Goal: Task Accomplishment & Management: Complete application form

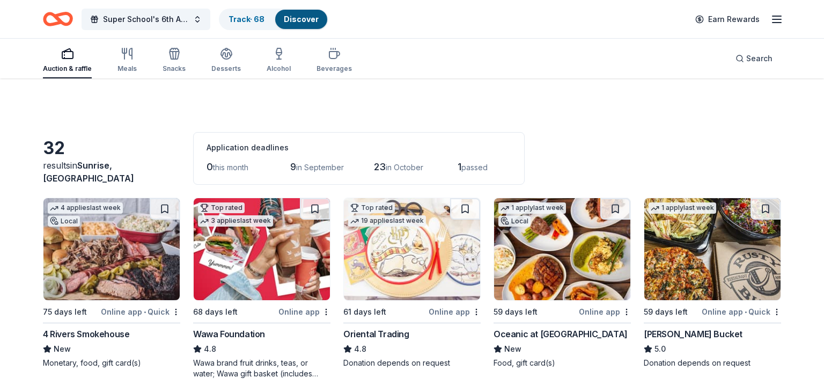
scroll to position [109, 0]
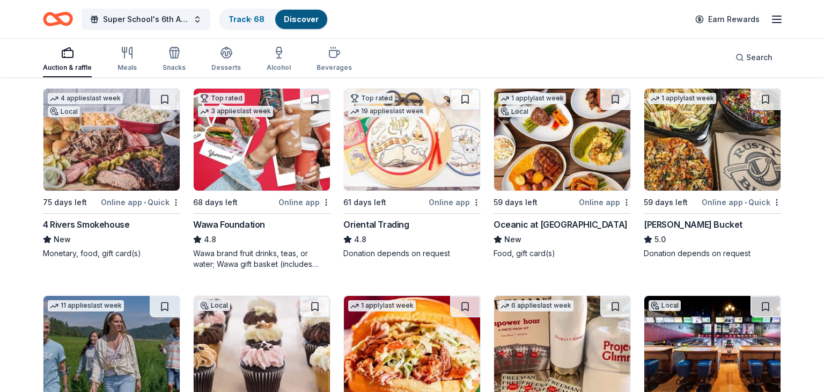
click at [405, 148] on img at bounding box center [412, 140] width 136 height 102
click at [461, 101] on button at bounding box center [465, 99] width 30 height 21
click at [167, 103] on button at bounding box center [165, 99] width 30 height 21
click at [572, 138] on img at bounding box center [562, 140] width 136 height 102
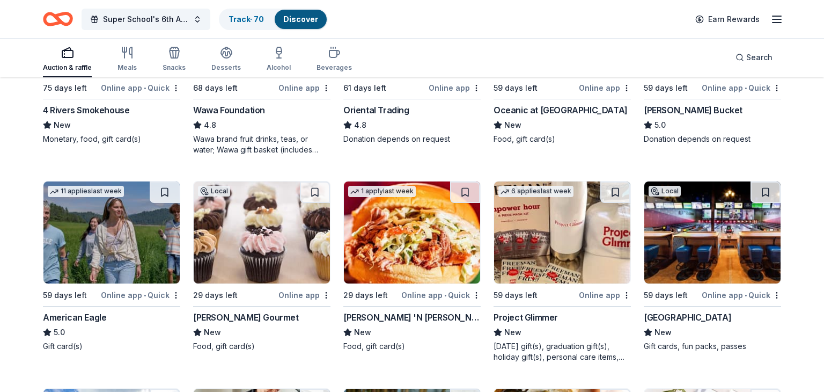
scroll to position [235, 0]
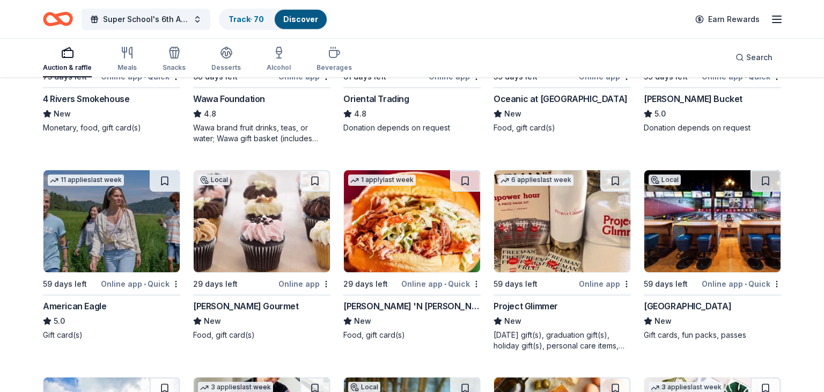
click at [126, 243] on img at bounding box center [111, 221] width 136 height 102
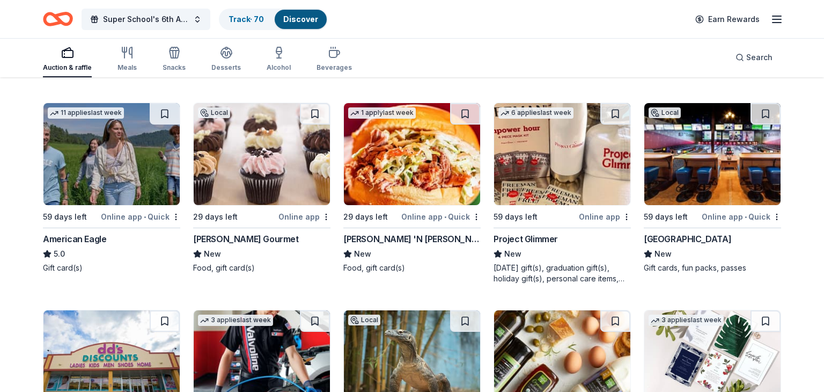
scroll to position [303, 0]
click at [157, 107] on button at bounding box center [165, 113] width 30 height 21
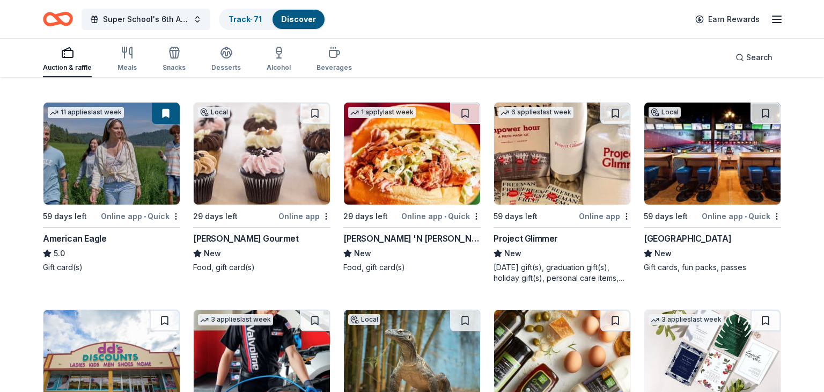
click at [276, 177] on img at bounding box center [262, 154] width 136 height 102
click at [746, 169] on img at bounding box center [713, 154] width 136 height 102
click at [540, 179] on img at bounding box center [562, 154] width 136 height 102
click at [607, 119] on button at bounding box center [616, 113] width 30 height 21
click at [764, 111] on button at bounding box center [766, 113] width 30 height 21
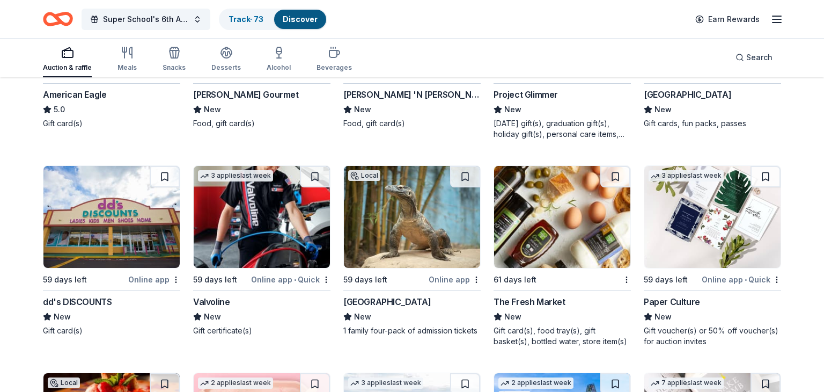
scroll to position [447, 0]
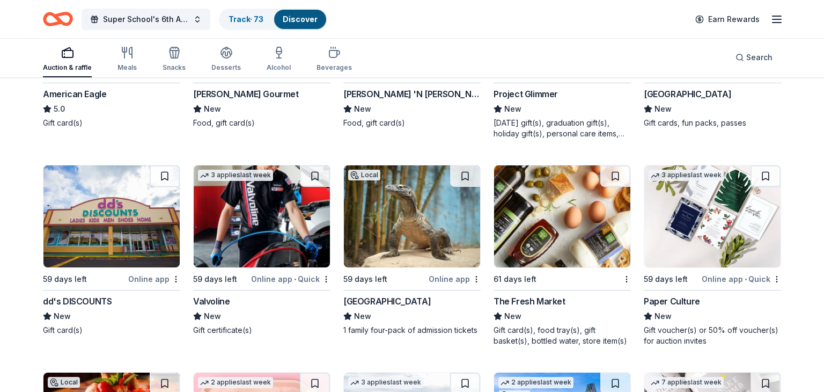
click at [97, 190] on img at bounding box center [111, 216] width 136 height 102
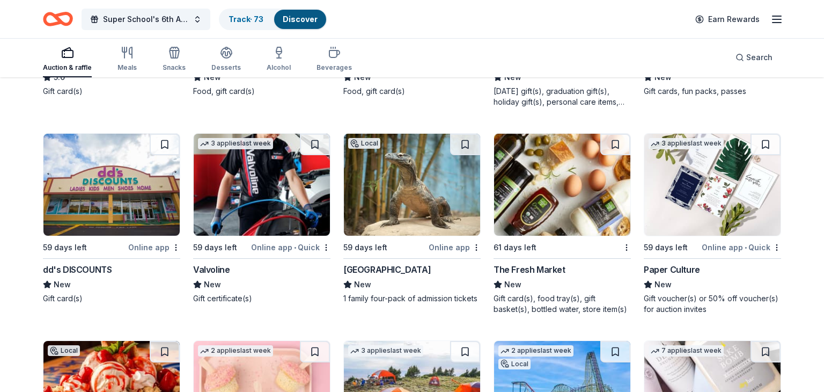
scroll to position [479, 0]
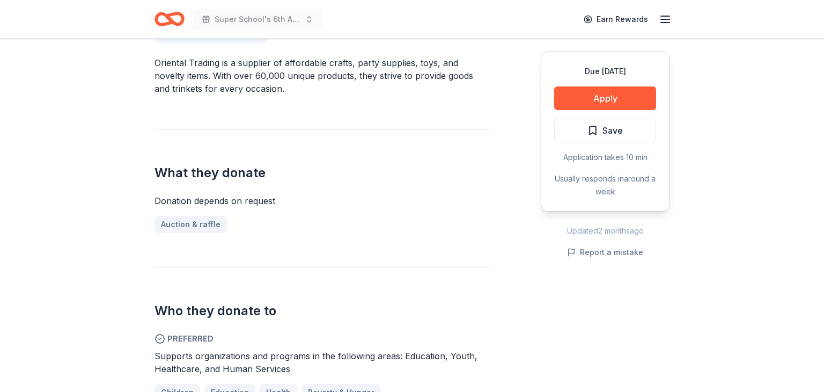
scroll to position [333, 0]
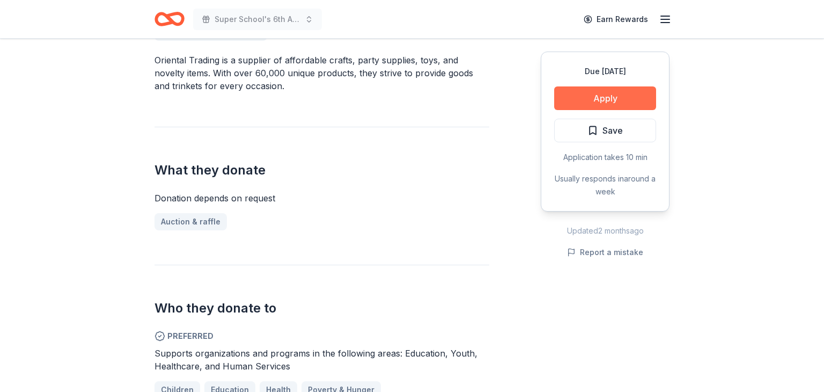
click at [593, 94] on button "Apply" at bounding box center [605, 98] width 102 height 24
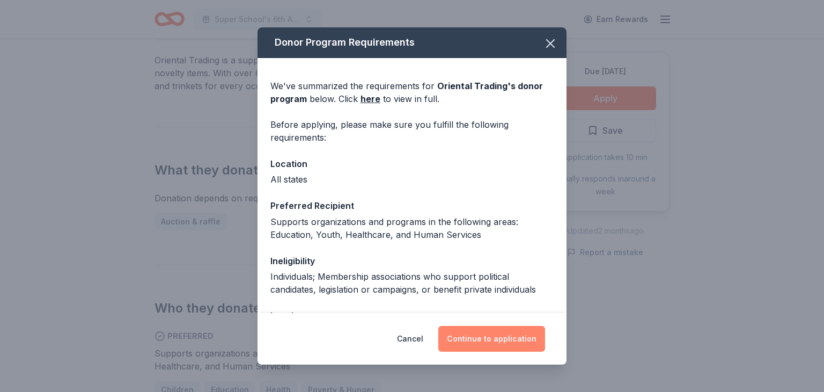
click at [488, 334] on button "Continue to application" at bounding box center [492, 339] width 107 height 26
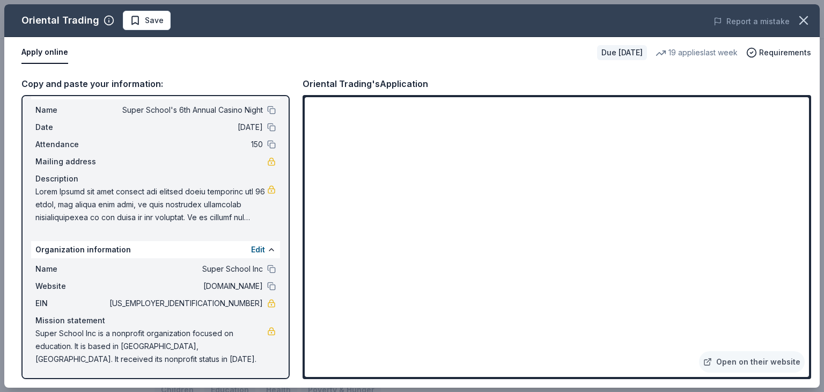
scroll to position [0, 0]
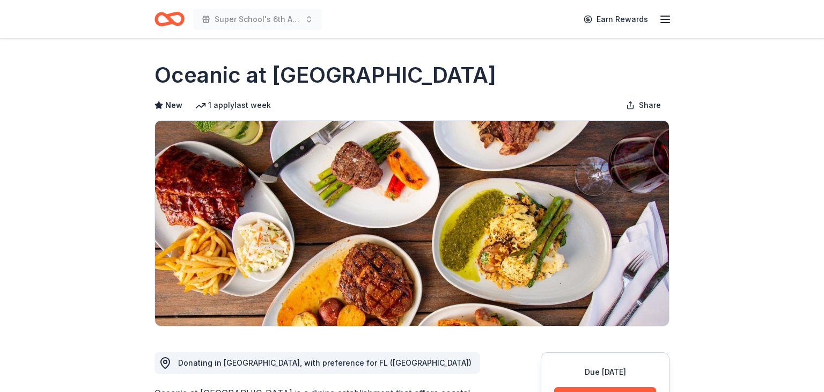
scroll to position [302, 0]
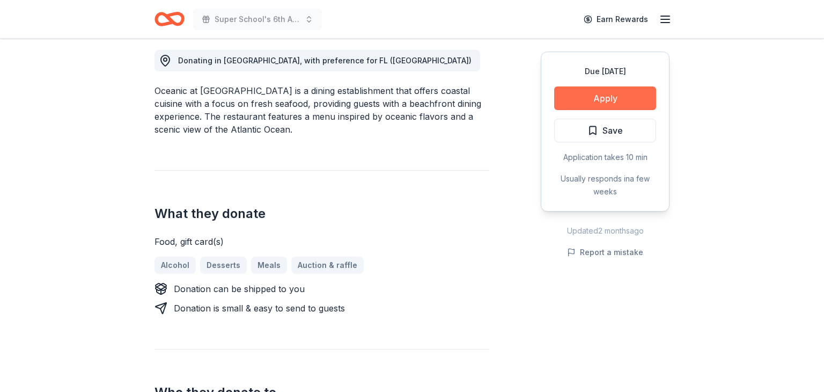
click at [589, 107] on button "Apply" at bounding box center [605, 98] width 102 height 24
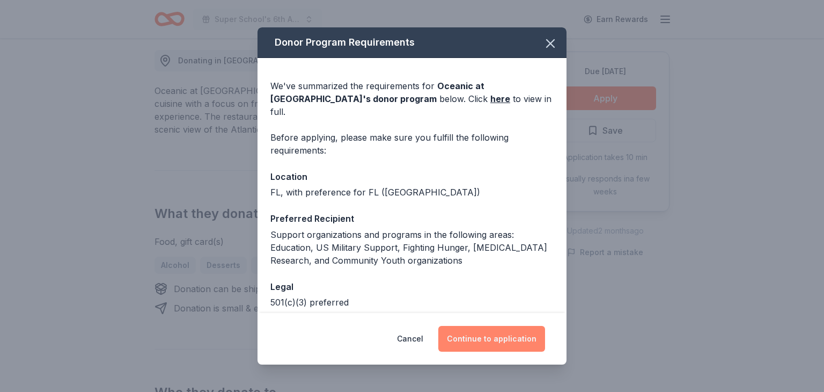
click at [489, 337] on button "Continue to application" at bounding box center [492, 339] width 107 height 26
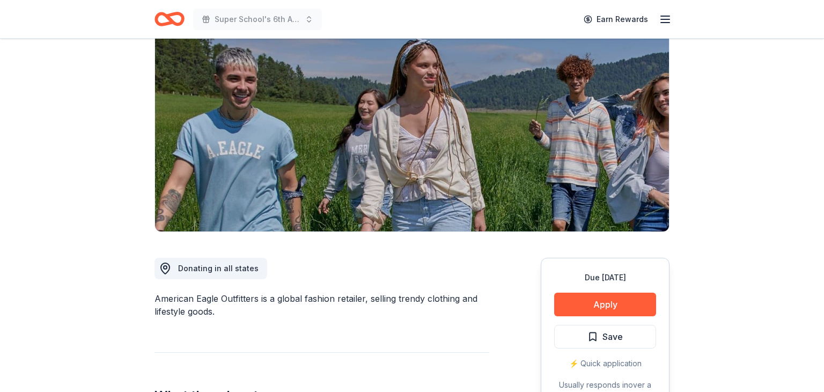
scroll to position [94, 0]
click at [622, 303] on button "Apply" at bounding box center [605, 305] width 102 height 24
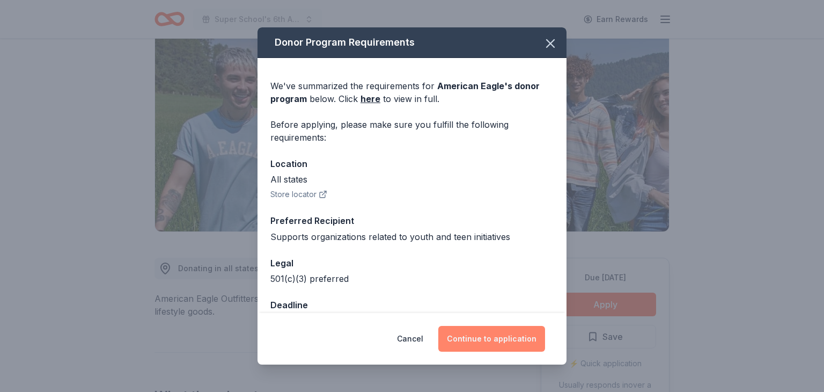
click at [487, 332] on button "Continue to application" at bounding box center [492, 339] width 107 height 26
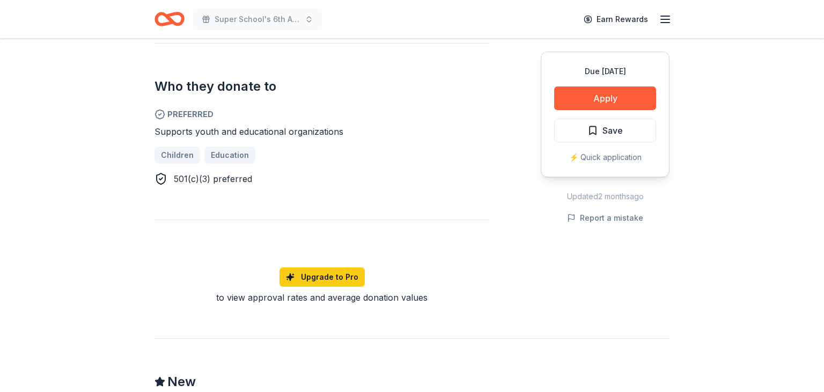
scroll to position [584, 0]
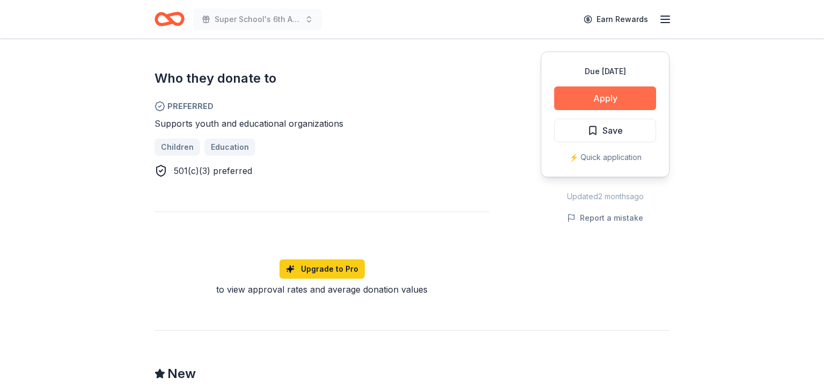
click at [606, 108] on button "Apply" at bounding box center [605, 98] width 102 height 24
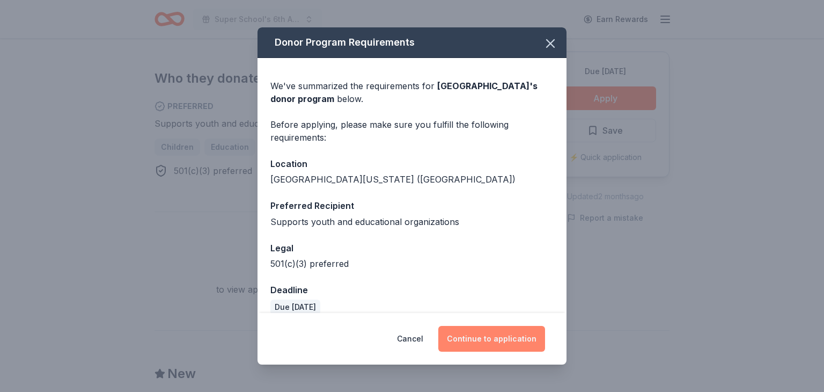
click at [482, 343] on button "Continue to application" at bounding box center [492, 339] width 107 height 26
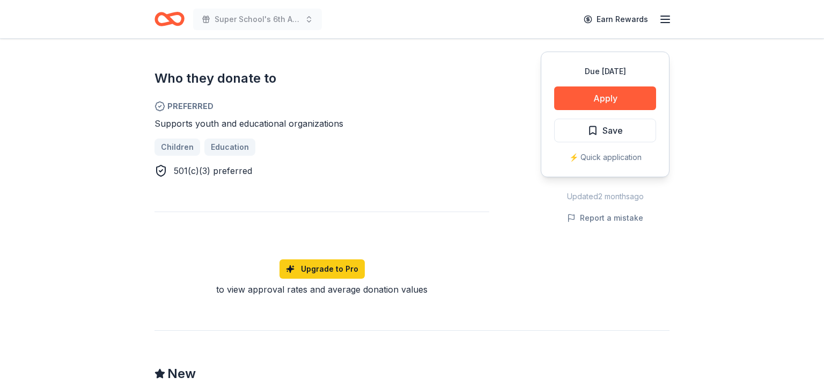
click at [482, 343] on button "Continue to application" at bounding box center [487, 331] width 101 height 25
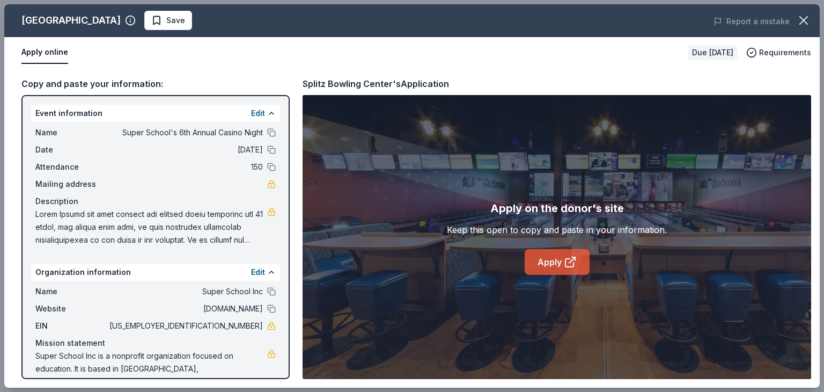
click at [562, 268] on link "Apply" at bounding box center [557, 262] width 65 height 26
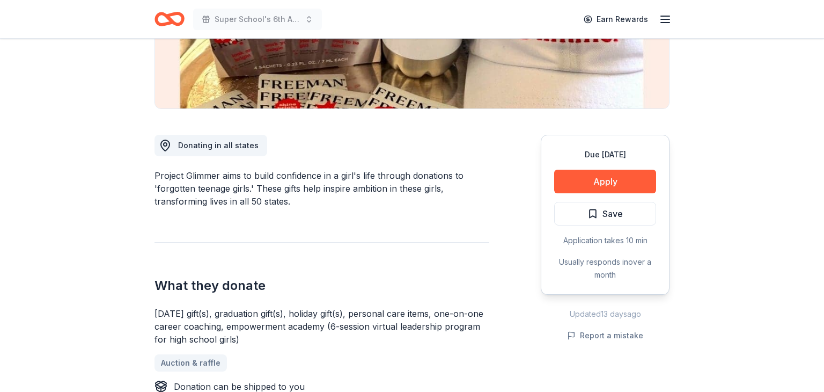
scroll to position [218, 0]
click at [591, 186] on button "Apply" at bounding box center [605, 181] width 102 height 24
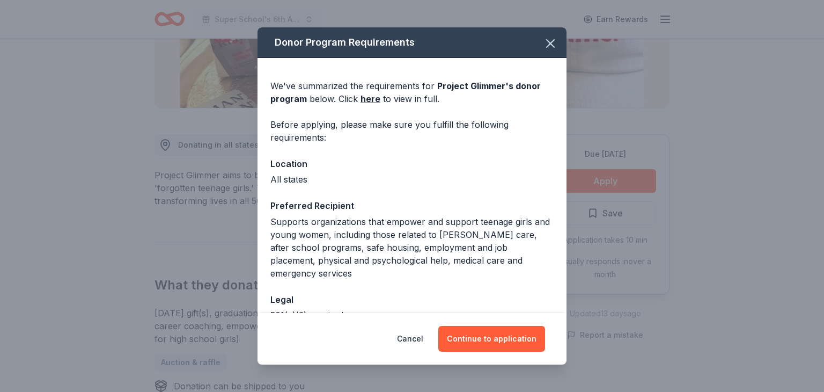
scroll to position [1, 0]
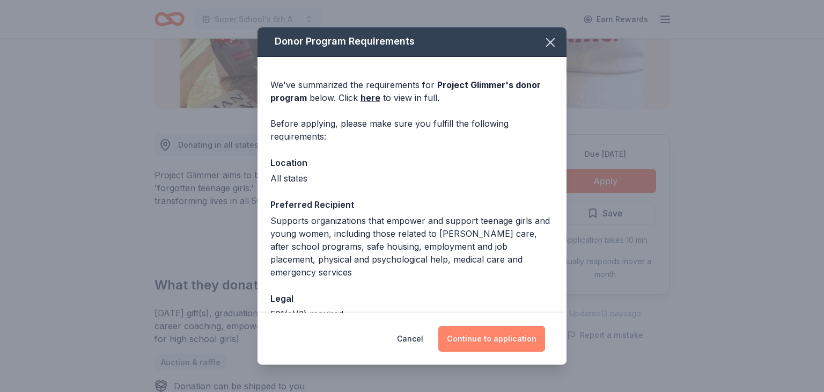
click at [477, 340] on button "Continue to application" at bounding box center [492, 339] width 107 height 26
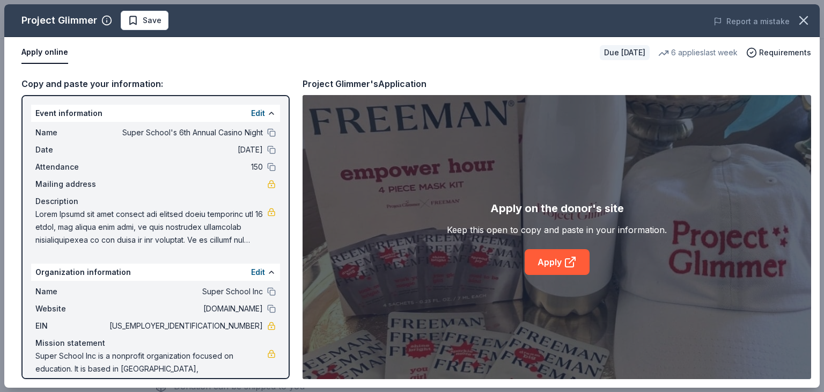
click at [525, 244] on div "Apply on the donor's site Keep this open to copy and paste in your information.…" at bounding box center [557, 237] width 220 height 75
click at [540, 264] on link "Apply" at bounding box center [557, 262] width 65 height 26
click at [537, 273] on link "Apply" at bounding box center [557, 262] width 65 height 26
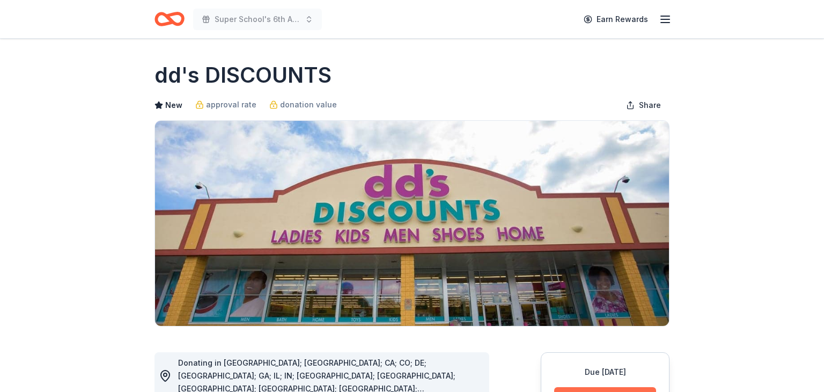
scroll to position [158, 0]
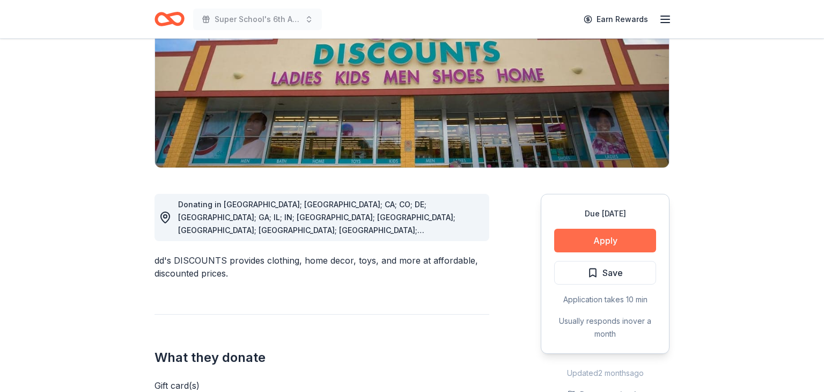
click at [579, 249] on button "Apply" at bounding box center [605, 241] width 102 height 24
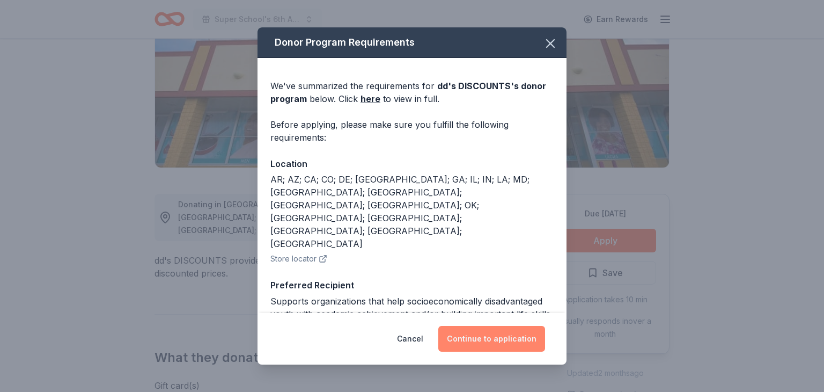
click at [484, 333] on button "Continue to application" at bounding box center [492, 339] width 107 height 26
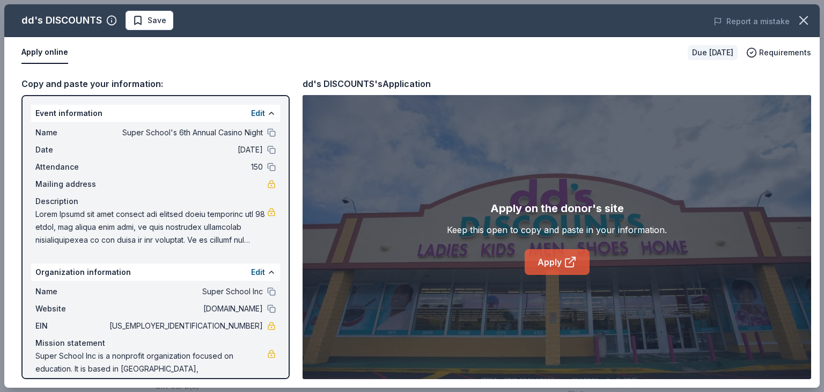
click at [545, 256] on link "Apply" at bounding box center [557, 262] width 65 height 26
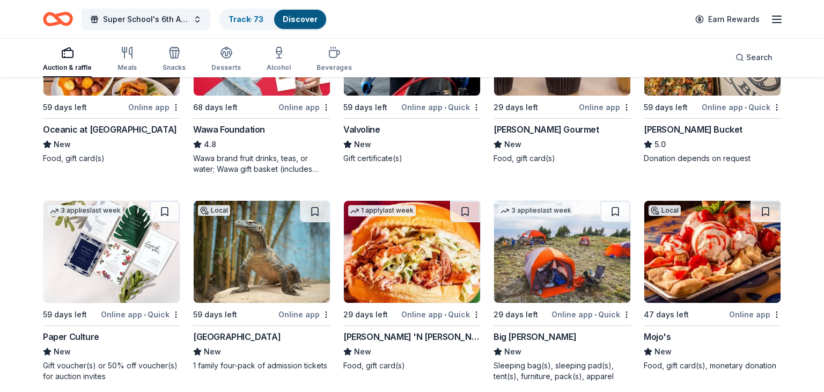
scroll to position [214, 0]
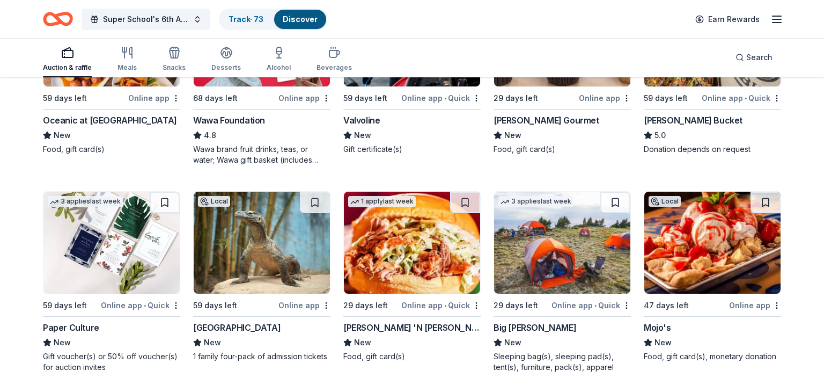
click at [248, 240] on img at bounding box center [262, 243] width 136 height 102
click at [323, 199] on button at bounding box center [315, 202] width 30 height 21
click at [429, 344] on div "New" at bounding box center [412, 342] width 137 height 13
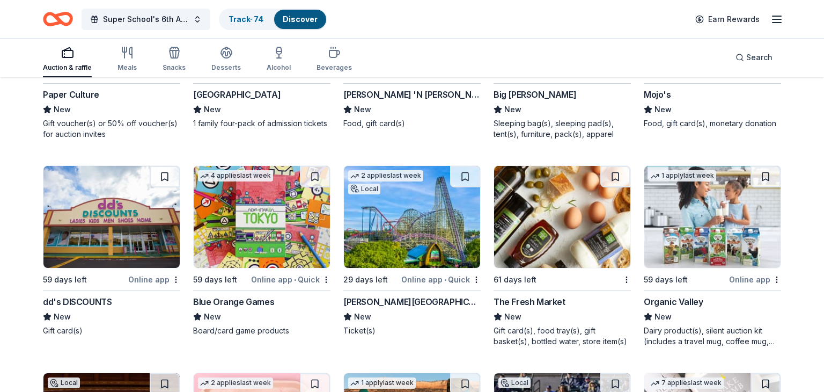
scroll to position [447, 0]
click at [477, 170] on button at bounding box center [465, 176] width 30 height 21
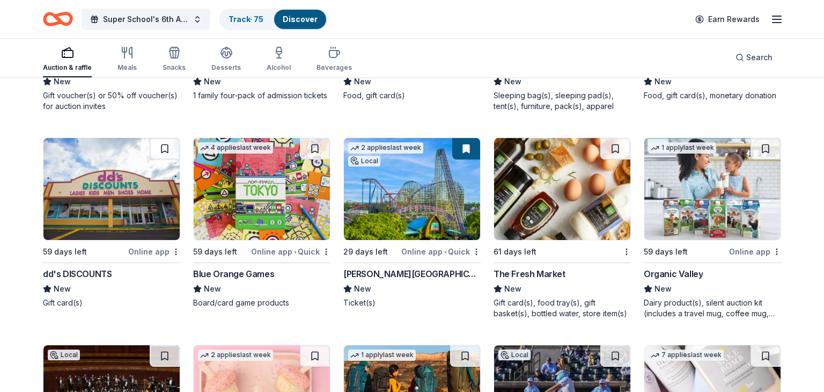
scroll to position [476, 0]
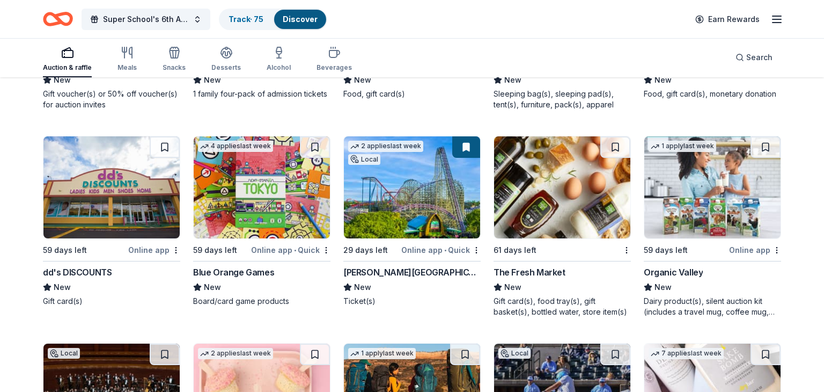
click at [569, 159] on img at bounding box center [562, 187] width 136 height 102
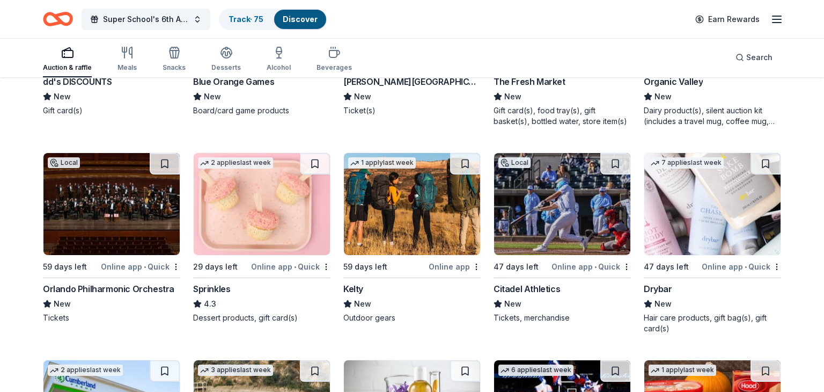
scroll to position [670, 0]
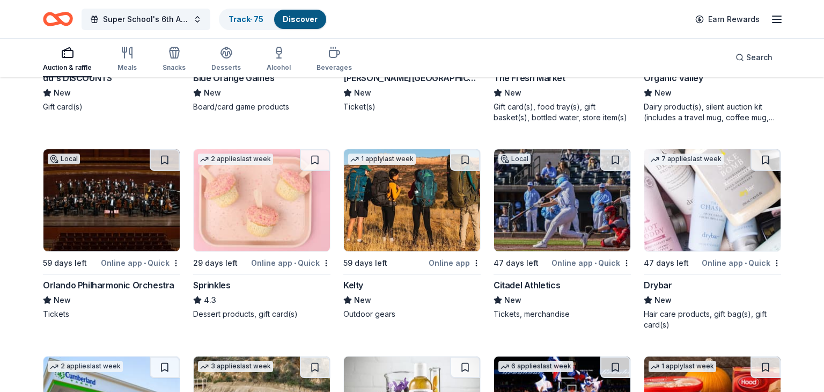
click at [129, 225] on img at bounding box center [111, 200] width 136 height 102
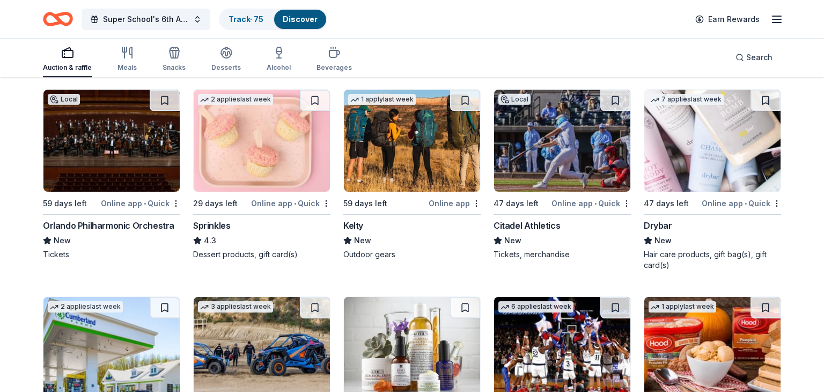
scroll to position [732, 0]
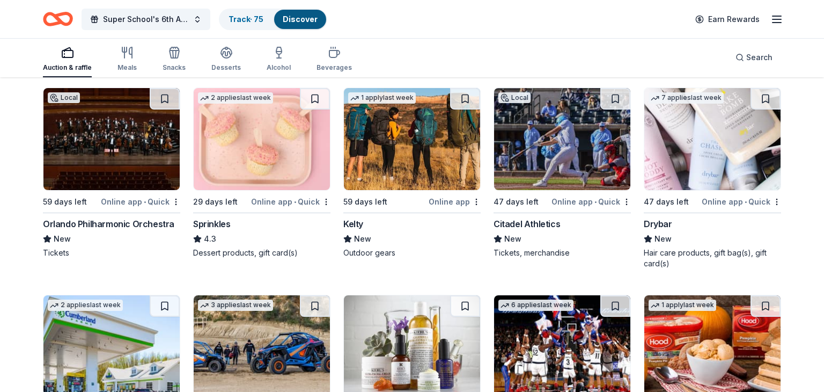
click at [717, 168] on img at bounding box center [713, 139] width 136 height 102
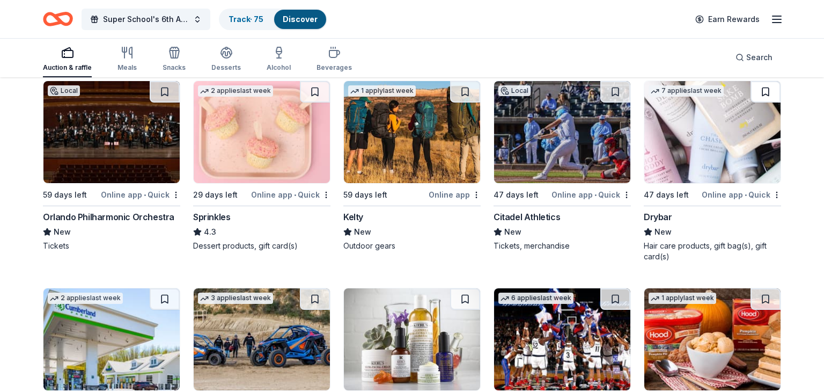
click at [763, 94] on button at bounding box center [766, 91] width 30 height 21
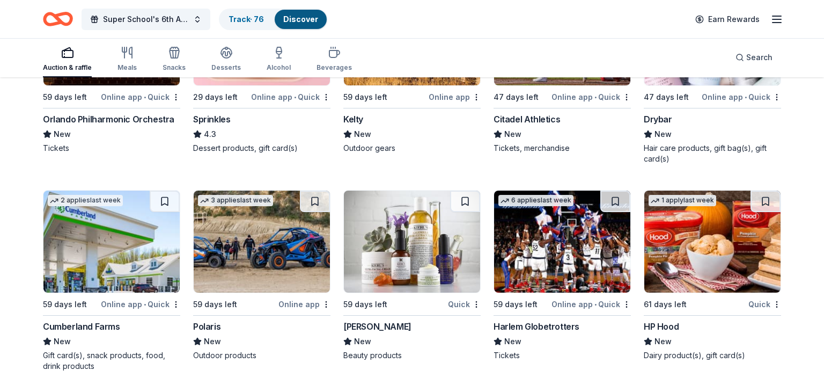
click at [249, 244] on img at bounding box center [262, 242] width 136 height 102
click at [549, 249] on img at bounding box center [562, 242] width 136 height 102
click at [619, 203] on button at bounding box center [616, 201] width 30 height 21
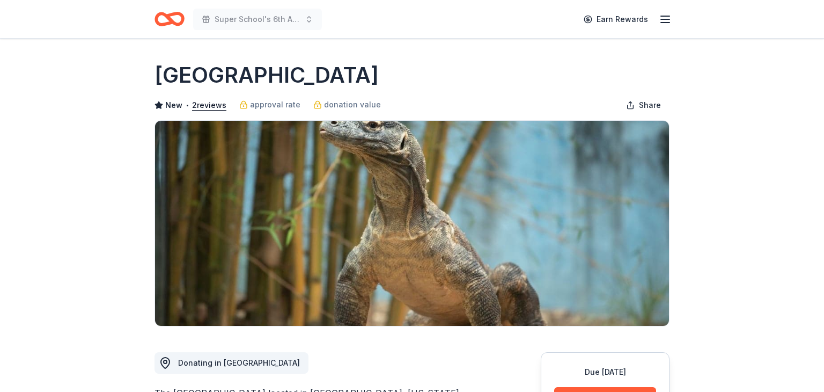
scroll to position [114, 0]
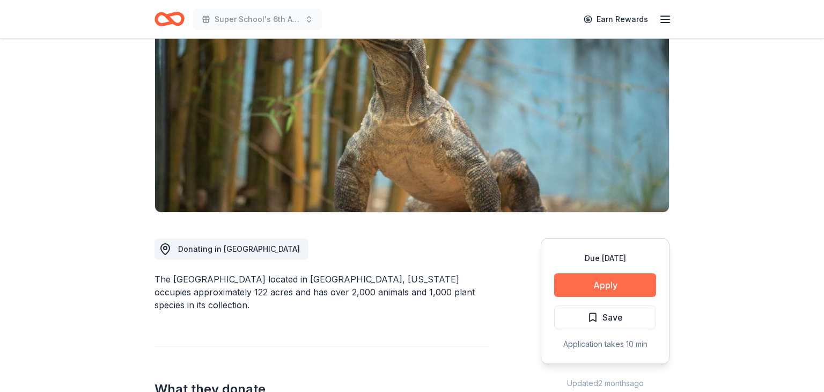
click at [590, 293] on button "Apply" at bounding box center [605, 285] width 102 height 24
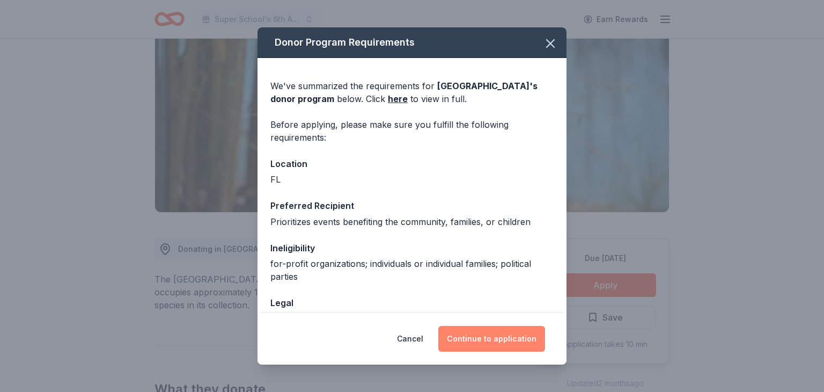
click at [521, 338] on button "Continue to application" at bounding box center [492, 339] width 107 height 26
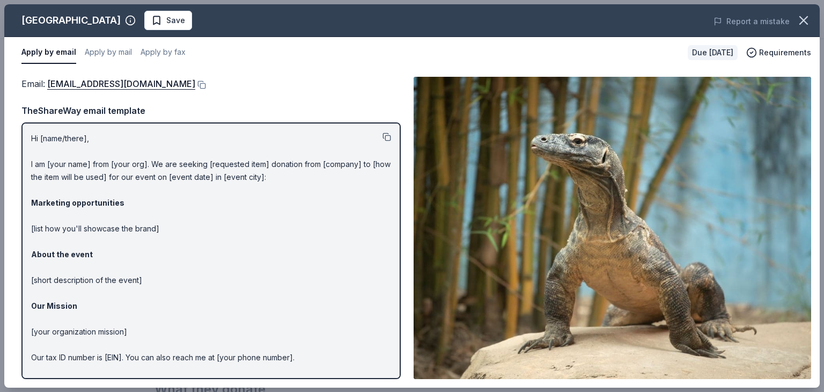
click at [388, 133] on button at bounding box center [387, 137] width 9 height 9
click at [195, 82] on button at bounding box center [200, 85] width 11 height 9
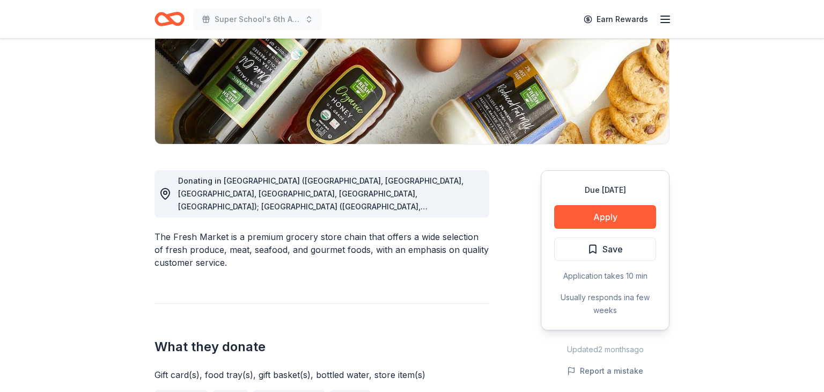
scroll to position [196, 0]
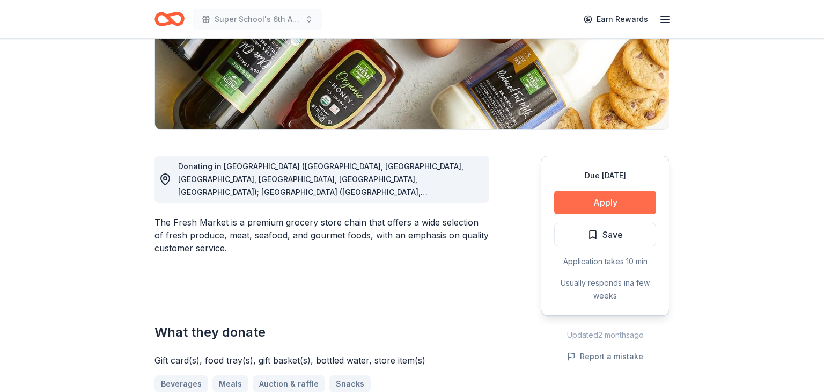
click at [577, 210] on button "Apply" at bounding box center [605, 203] width 102 height 24
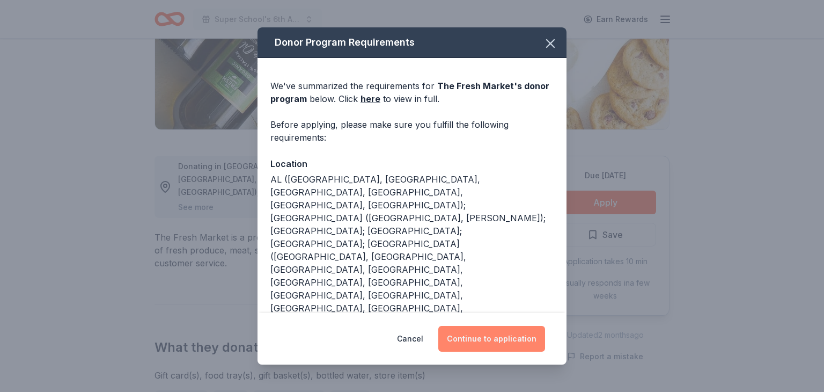
click at [476, 343] on button "Continue to application" at bounding box center [492, 339] width 107 height 26
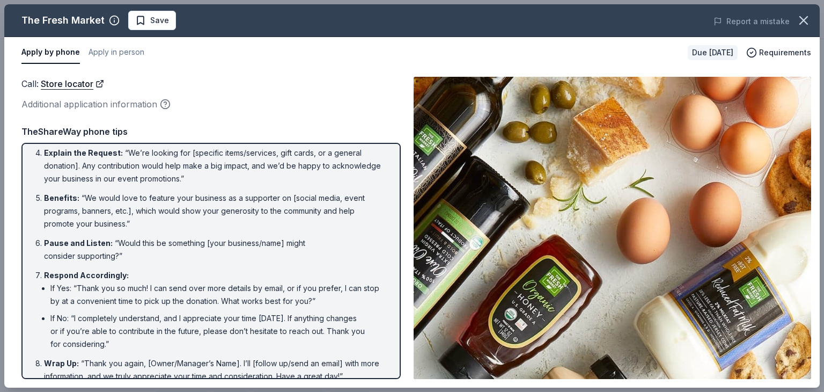
scroll to position [0, 0]
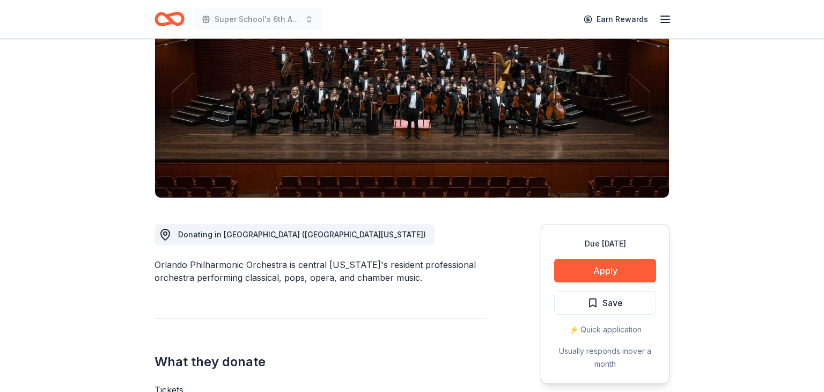
scroll to position [212, 0]
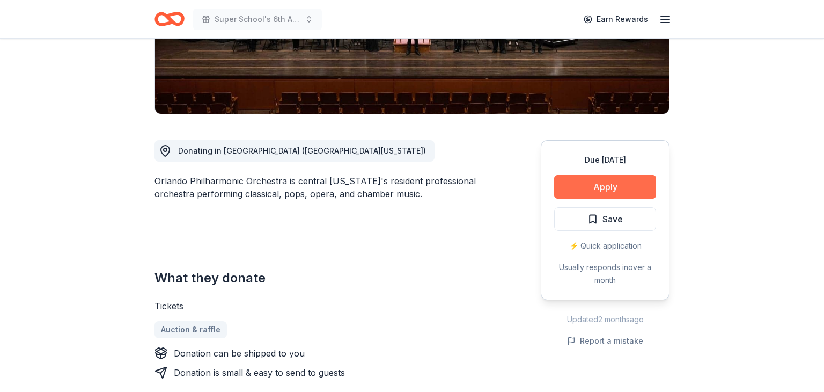
click at [587, 192] on button "Apply" at bounding box center [605, 187] width 102 height 24
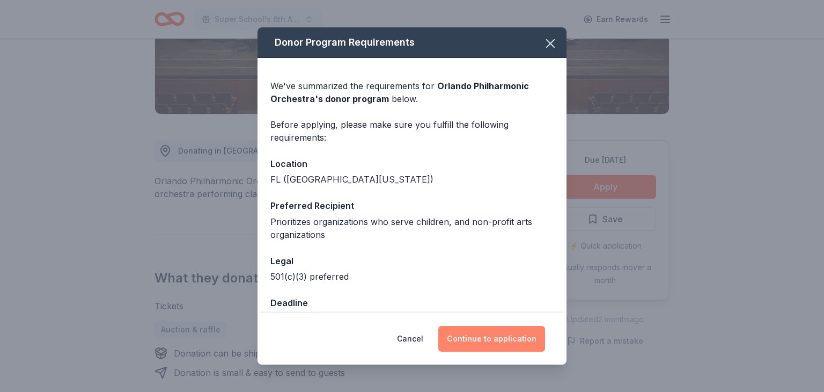
click at [469, 334] on button "Continue to application" at bounding box center [492, 339] width 107 height 26
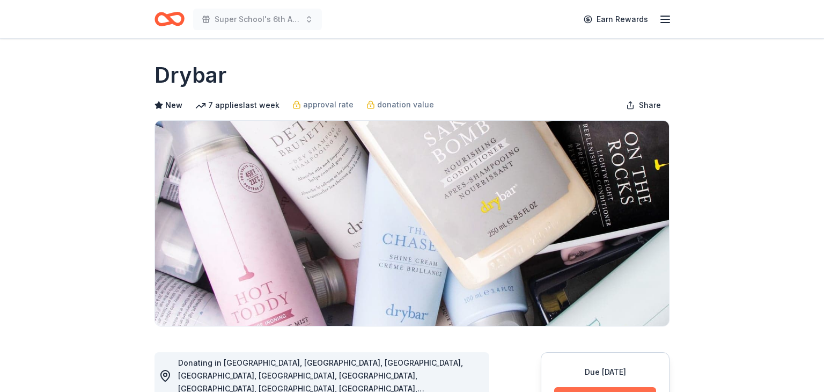
scroll to position [69, 0]
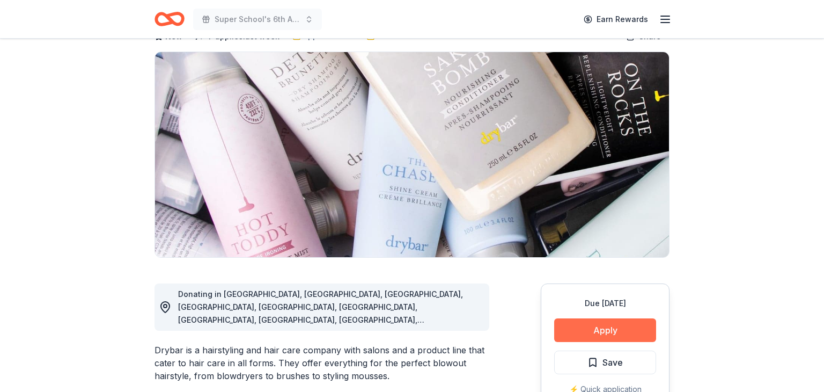
click at [583, 335] on button "Apply" at bounding box center [605, 330] width 102 height 24
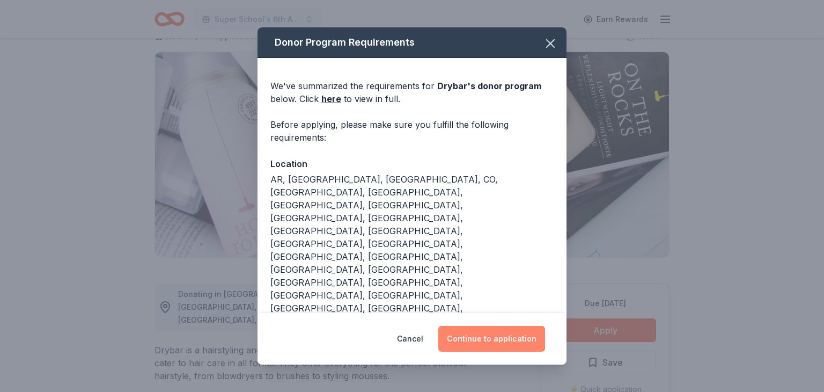
click at [474, 326] on button "Continue to application" at bounding box center [492, 339] width 107 height 26
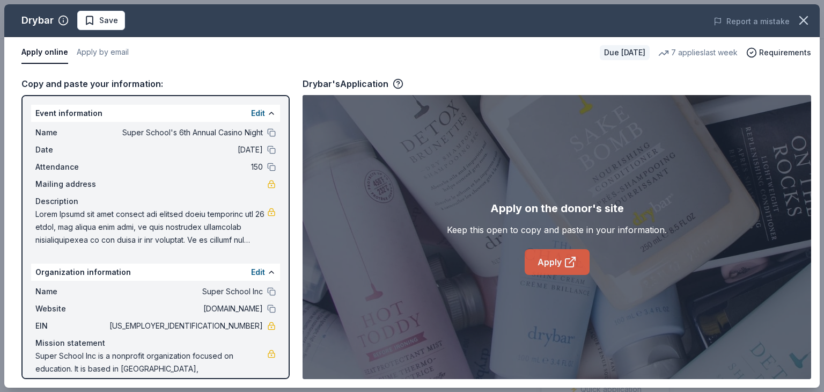
click at [549, 269] on link "Apply" at bounding box center [557, 262] width 65 height 26
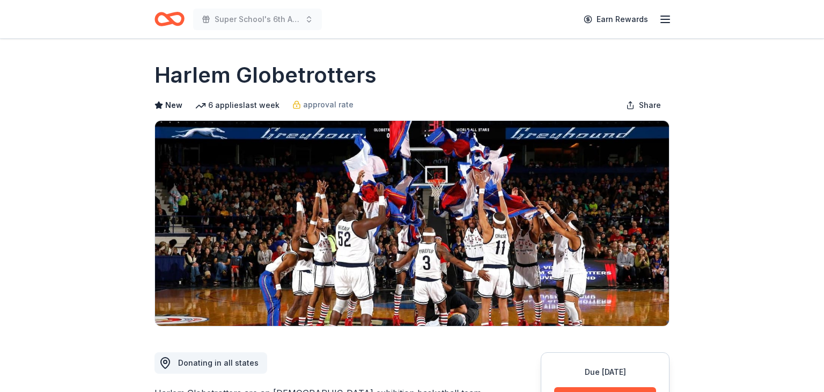
scroll to position [200, 0]
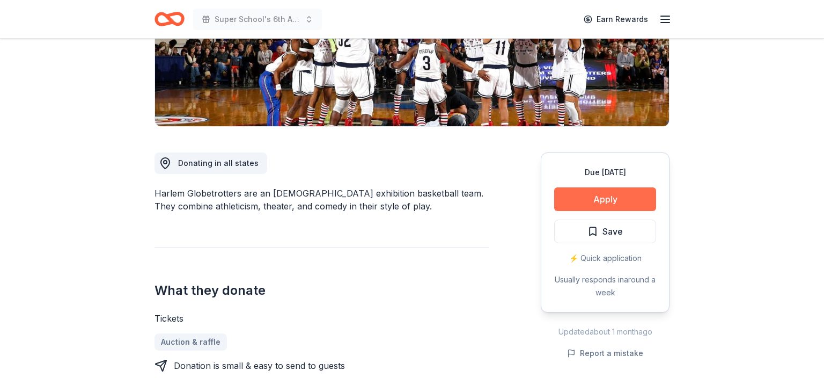
click at [583, 187] on button "Apply" at bounding box center [605, 199] width 102 height 24
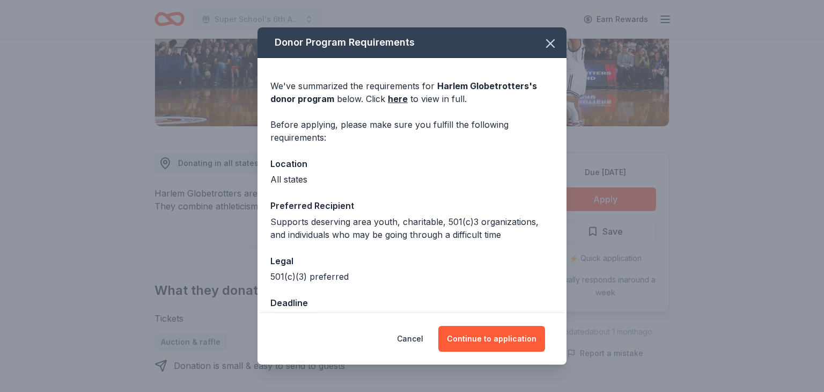
click at [475, 357] on div "Cancel Continue to application" at bounding box center [412, 339] width 309 height 52
click at [473, 352] on div "Cancel Continue to application" at bounding box center [412, 339] width 309 height 52
click at [486, 347] on button "Continue to application" at bounding box center [492, 339] width 107 height 26
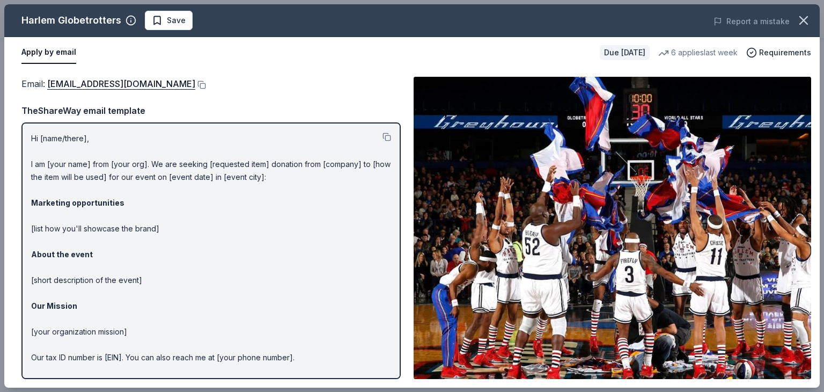
click at [392, 140] on div "Hi [name/there], I am [your name] from [your org]. We are seeking [requested it…" at bounding box center [210, 250] width 379 height 257
click at [388, 138] on button at bounding box center [387, 137] width 9 height 9
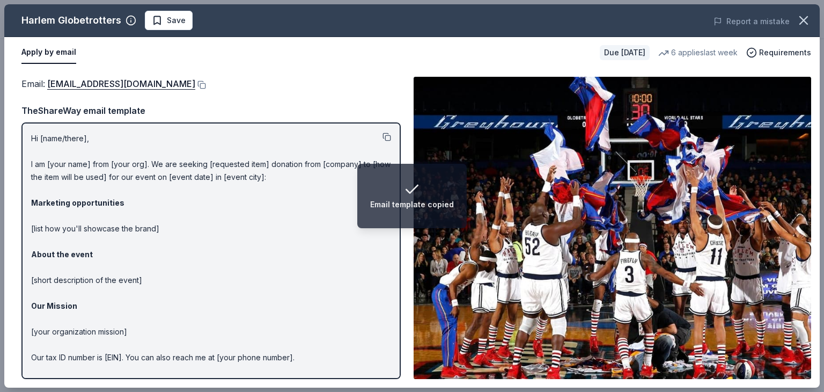
click at [385, 135] on button at bounding box center [387, 137] width 9 height 9
click at [185, 83] on div "Email : info@harlemglobetrotters.com" at bounding box center [210, 84] width 379 height 14
click at [195, 83] on button at bounding box center [200, 85] width 11 height 9
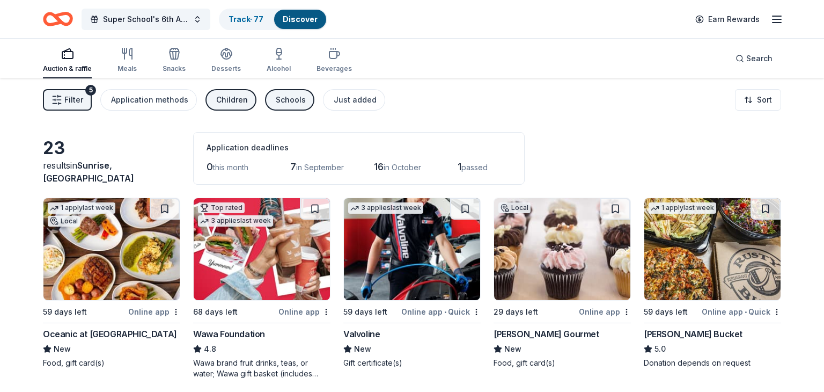
click at [277, 101] on div "Schools" at bounding box center [291, 99] width 30 height 13
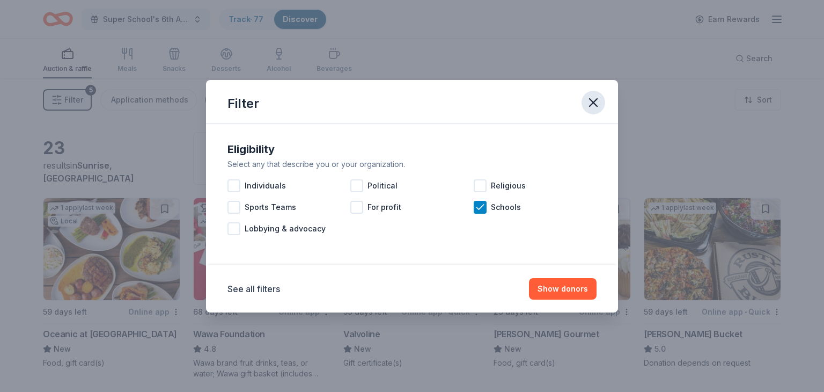
click at [589, 99] on icon "button" at bounding box center [593, 102] width 15 height 15
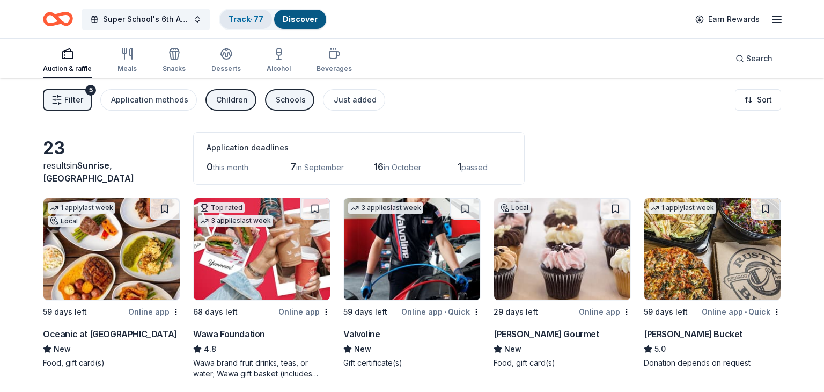
click at [239, 20] on link "Track · 77" at bounding box center [246, 18] width 35 height 9
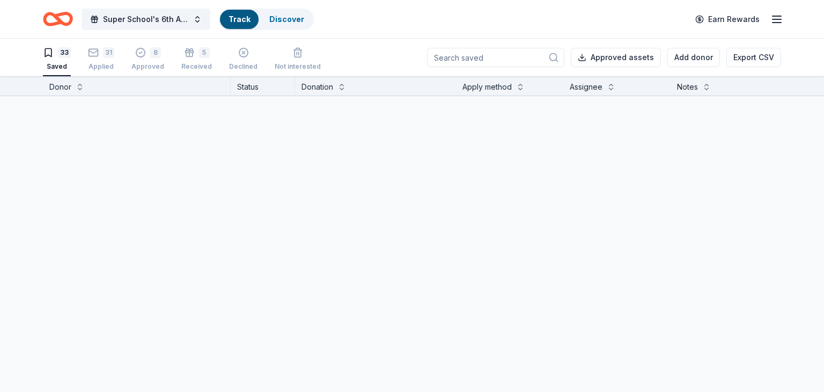
click at [50, 99] on div "4 Rivers Smokehouse Due [DATE] Apply" at bounding box center [136, 118] width 187 height 45
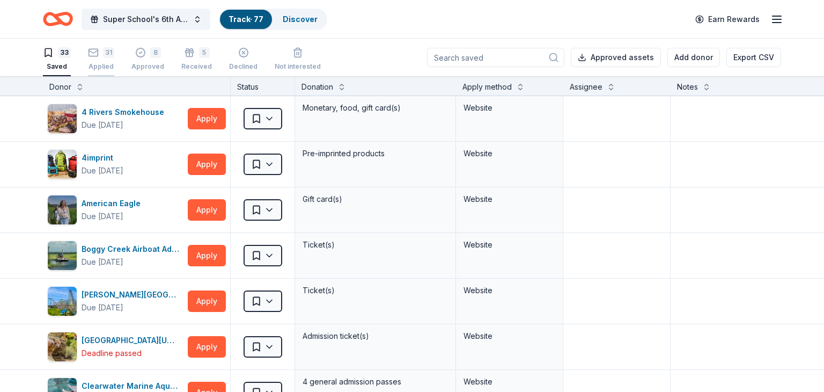
click at [94, 50] on icon "button" at bounding box center [93, 52] width 11 height 11
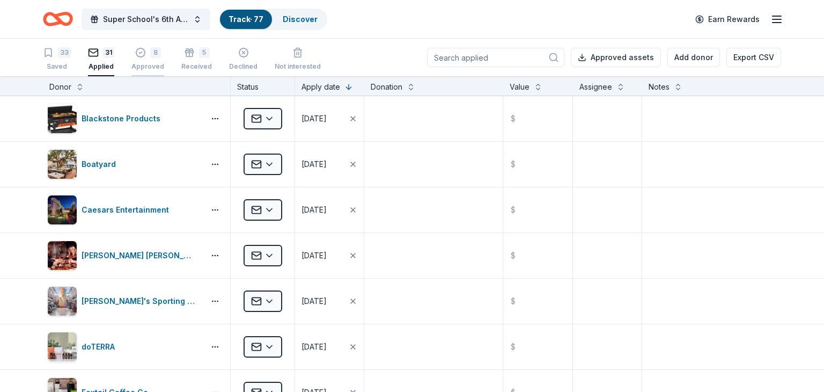
click at [158, 60] on div "8 Approved" at bounding box center [147, 59] width 33 height 24
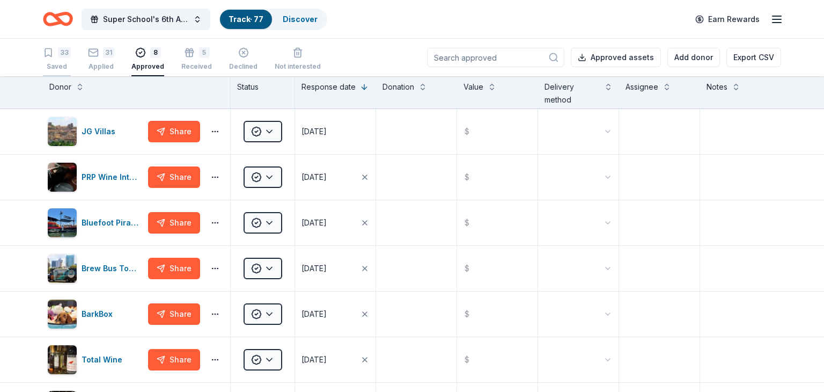
click at [65, 48] on div "33" at bounding box center [64, 52] width 13 height 11
